Goal: Check status

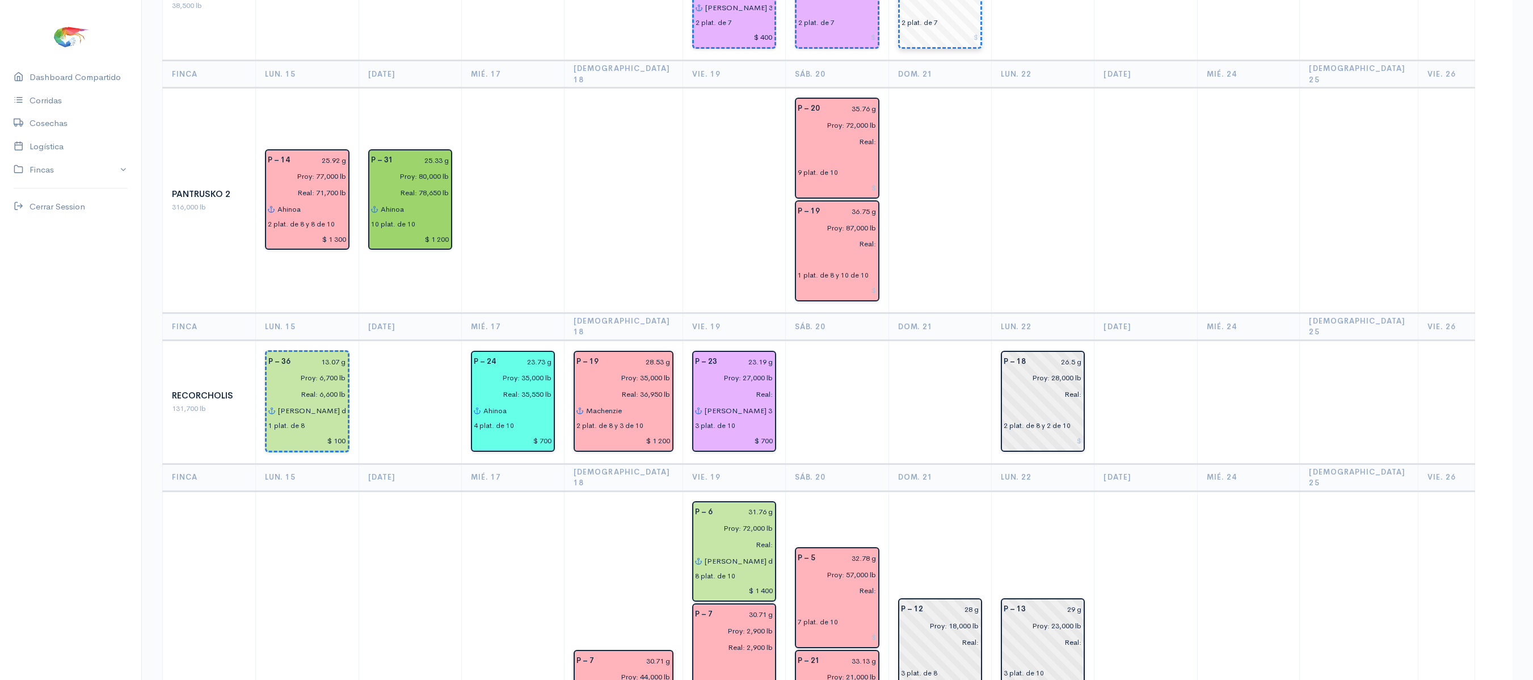
scroll to position [1198, 0]
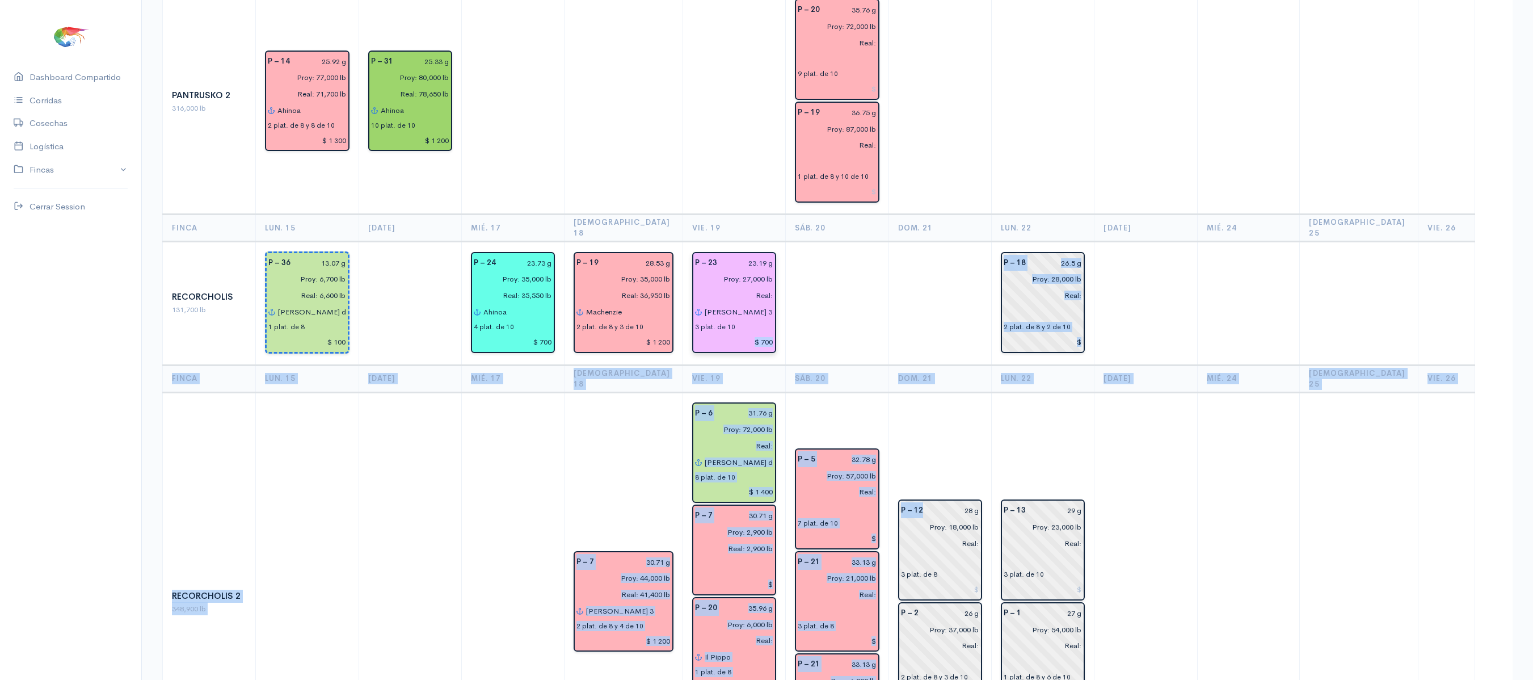
drag, startPoint x: 961, startPoint y: 364, endPoint x: 688, endPoint y: 243, distance: 299.2
click at [688, 243] on table "Finca Lun. [DATE] Mié. 17 Jue. 18 Vie. 19 Sáb. 20 Dom. 21 Lun. [DATE] Mié. 24 J…" at bounding box center [837, 162] width 1350 height 2432
click at [572, 392] on td "P – 7 30.71 g Proy: 44,000 lb Real: 41,400 lb [PERSON_NAME] 3 2 plat. de 8 y 4 …" at bounding box center [623, 602] width 118 height 420
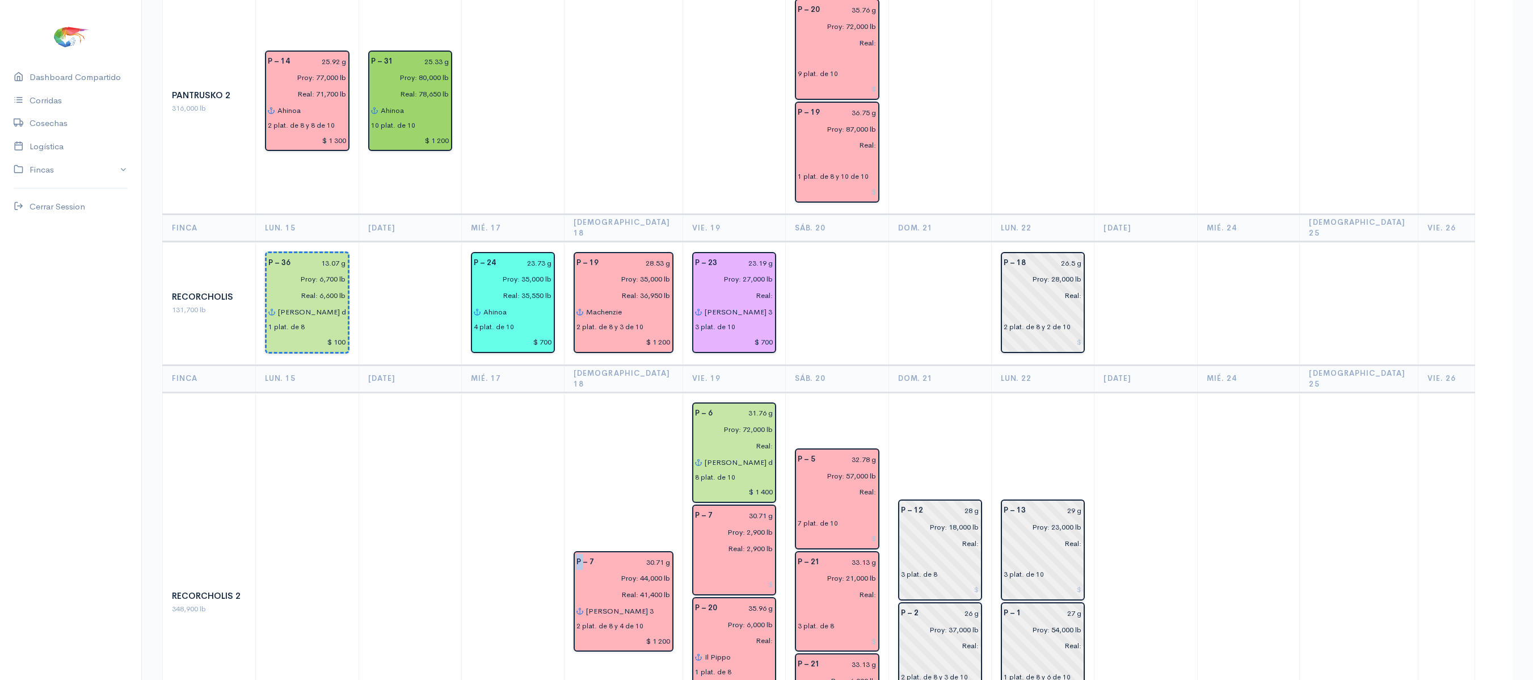
click at [572, 392] on td "P – 7 30.71 g Proy: 44,000 lb Real: 41,400 lb [PERSON_NAME] 3 2 plat. de 8 y 4 …" at bounding box center [623, 602] width 118 height 420
click at [533, 392] on td at bounding box center [512, 602] width 103 height 420
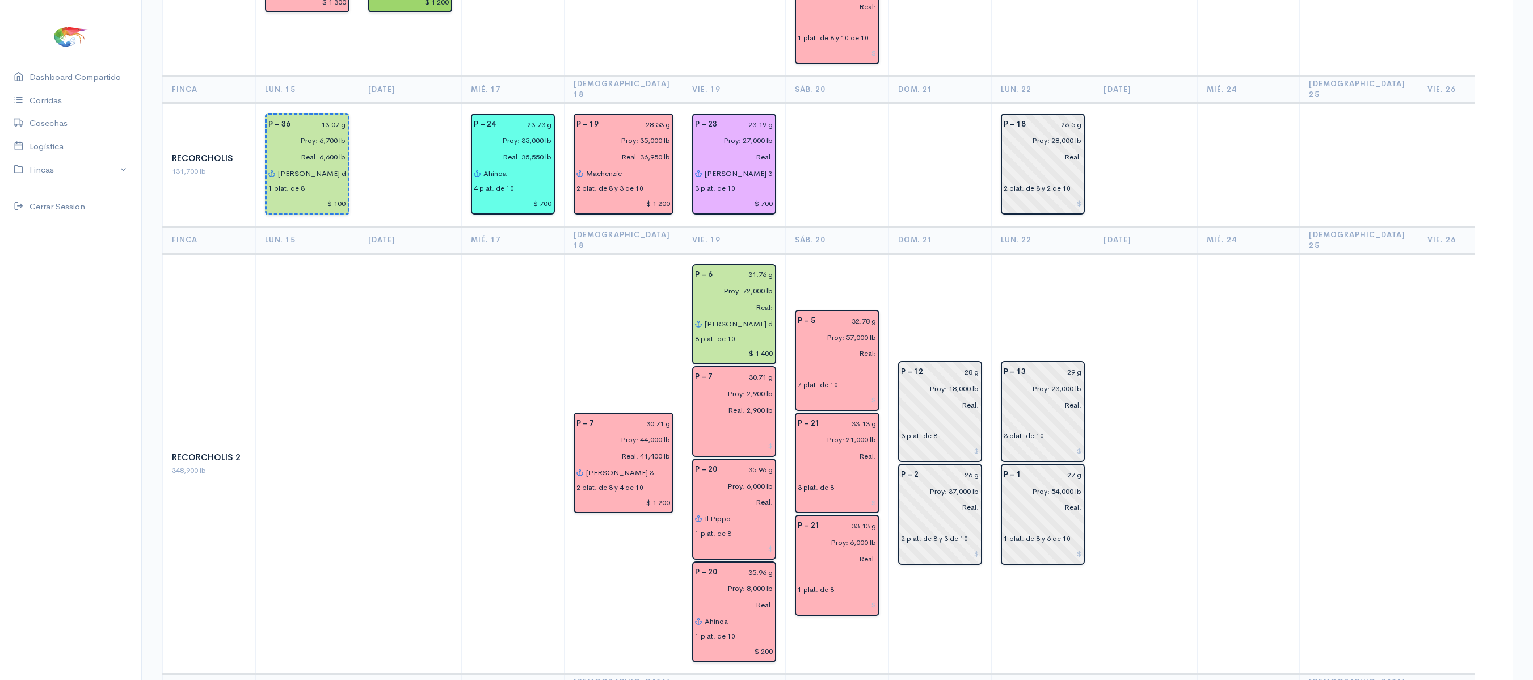
scroll to position [1338, 0]
click at [1032, 480] on td "P – 13 29 g Proy: 23,000 lb Real: 3 plat. de 10 P – 1 27 g Proy: 54,000 lb Real…" at bounding box center [1043, 462] width 103 height 420
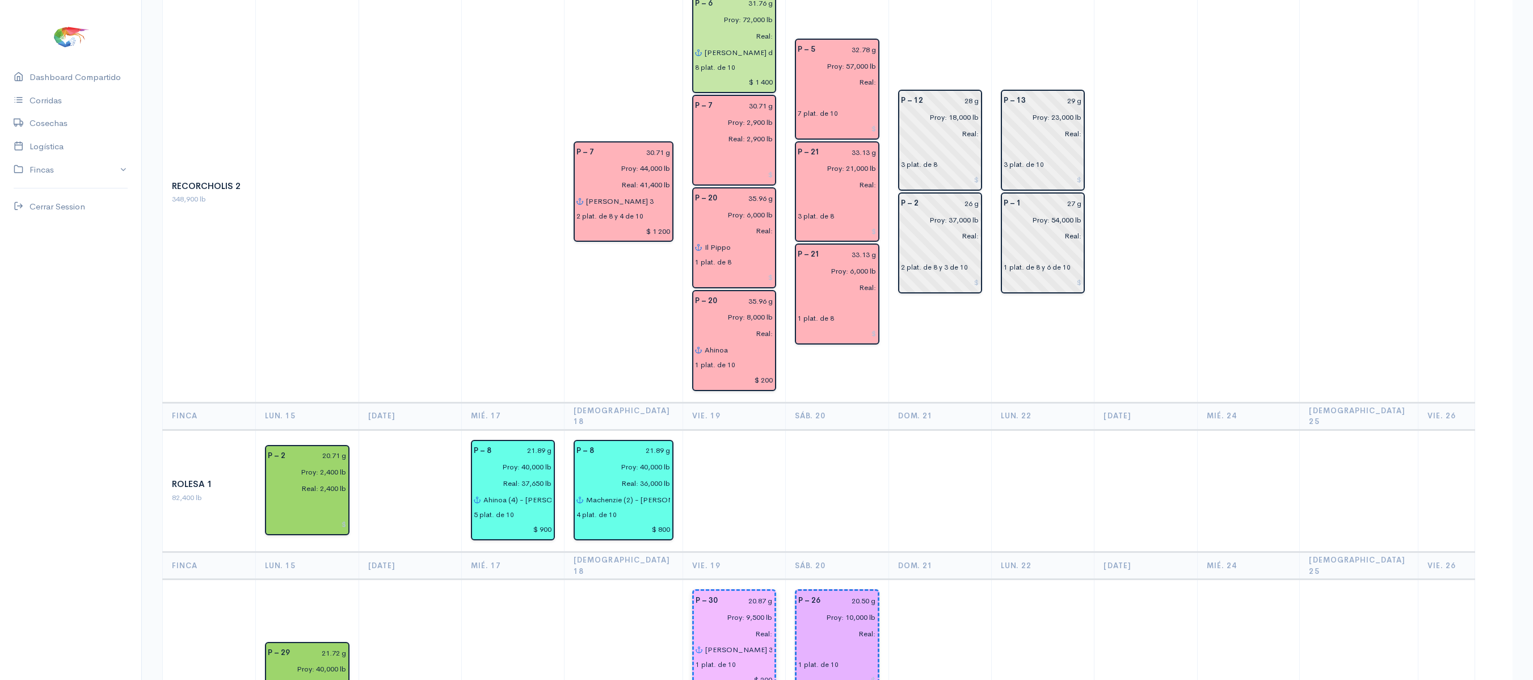
scroll to position [1609, 0]
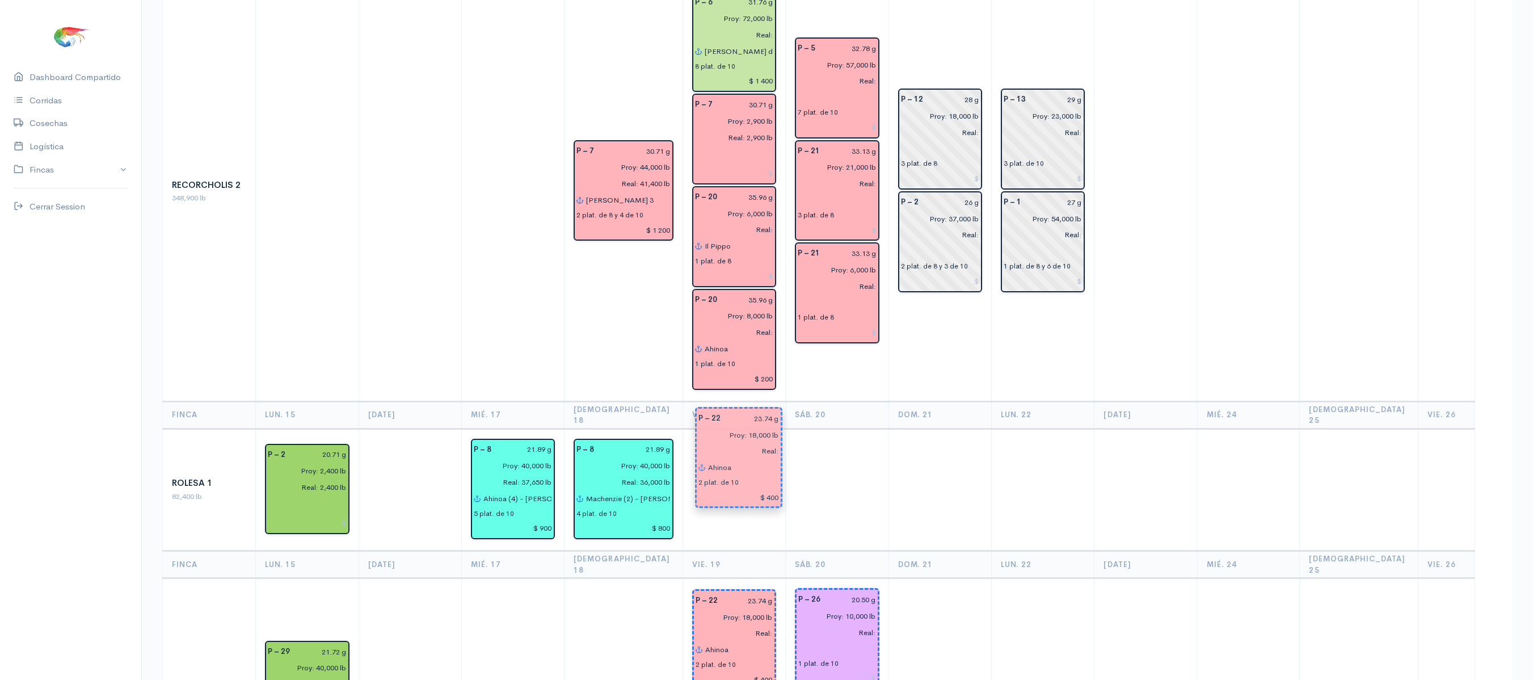
drag, startPoint x: 742, startPoint y: 584, endPoint x: 756, endPoint y: 436, distance: 149.3
click at [759, 428] on td at bounding box center [733, 489] width 103 height 123
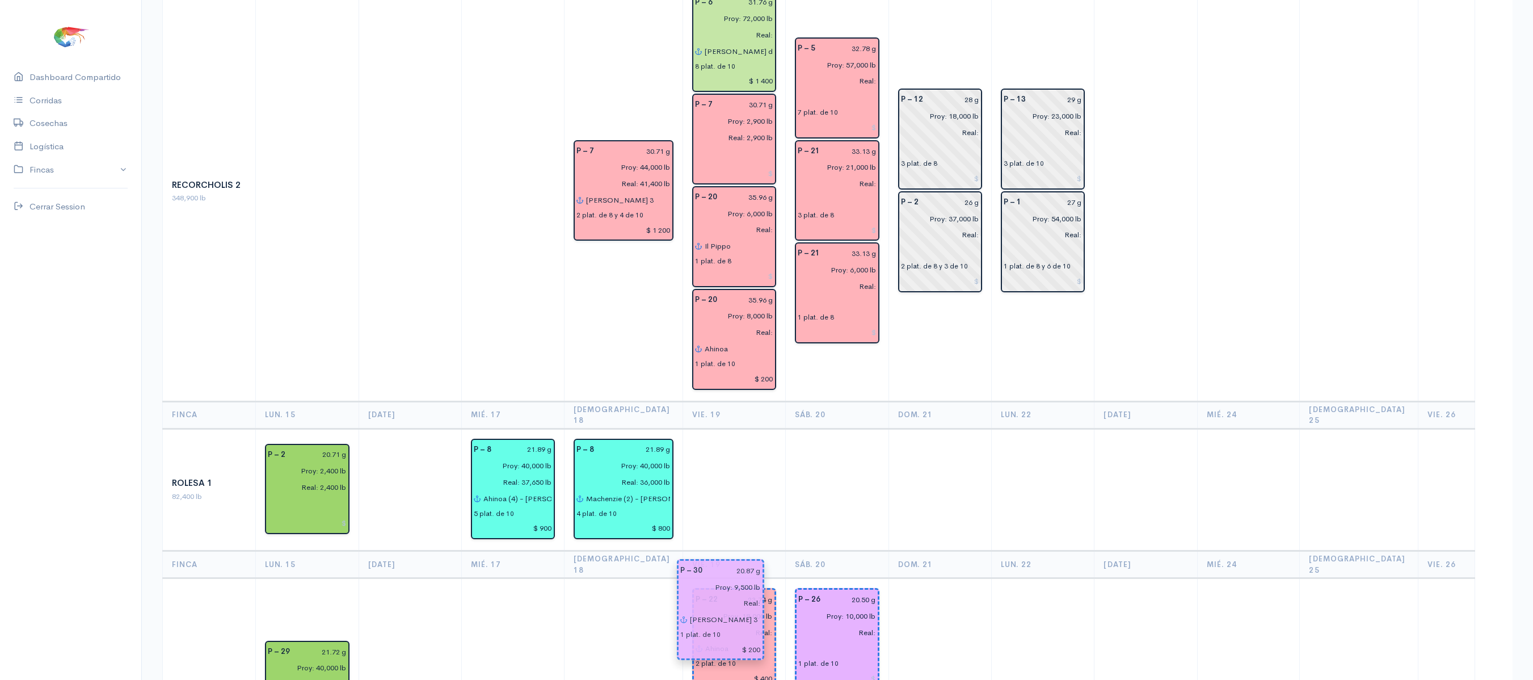
drag, startPoint x: 741, startPoint y: 602, endPoint x: 736, endPoint y: 610, distance: 9.1
click at [995, 578] on td at bounding box center [1043, 691] width 103 height 227
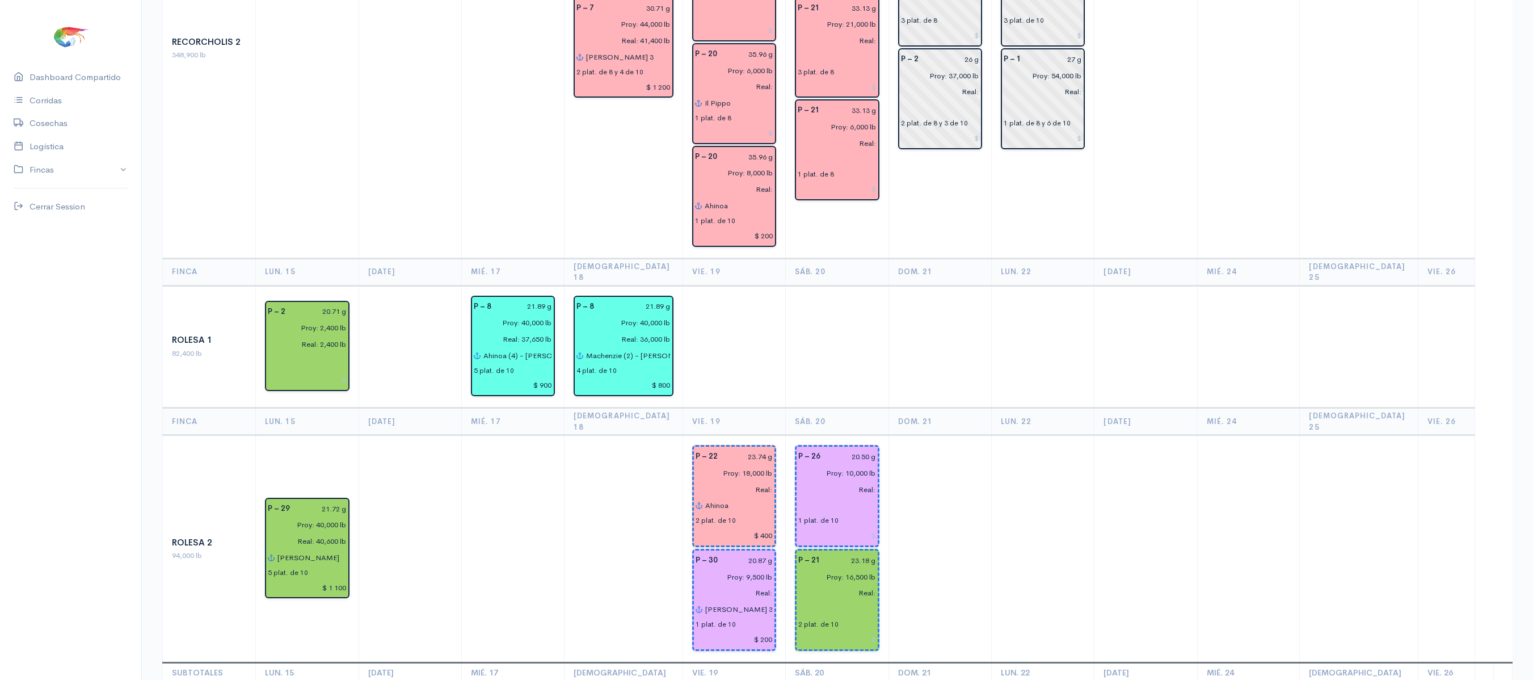
scroll to position [1753, 0]
